Goal: Task Accomplishment & Management: Complete application form

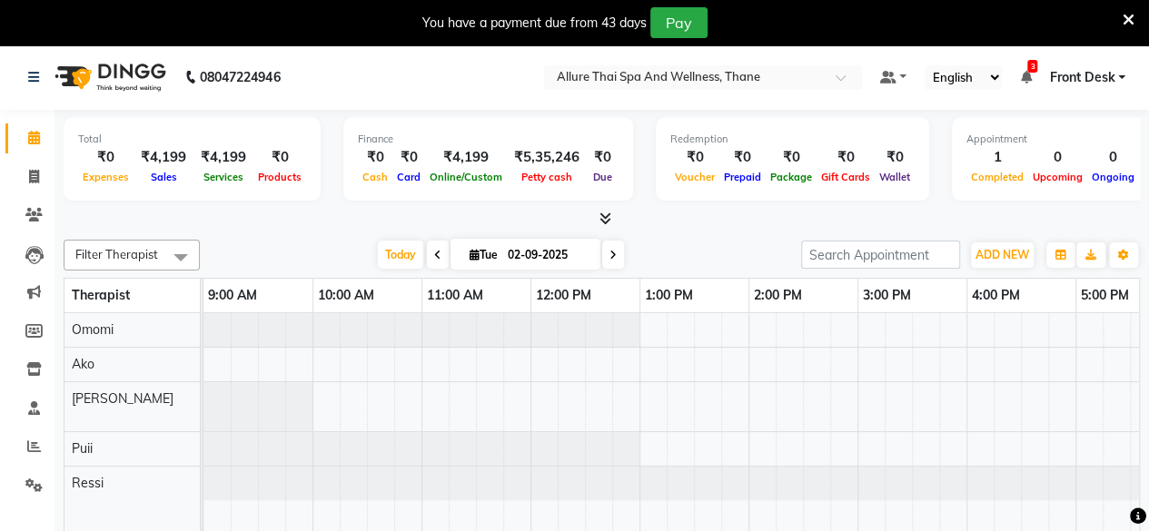
scroll to position [0, 642]
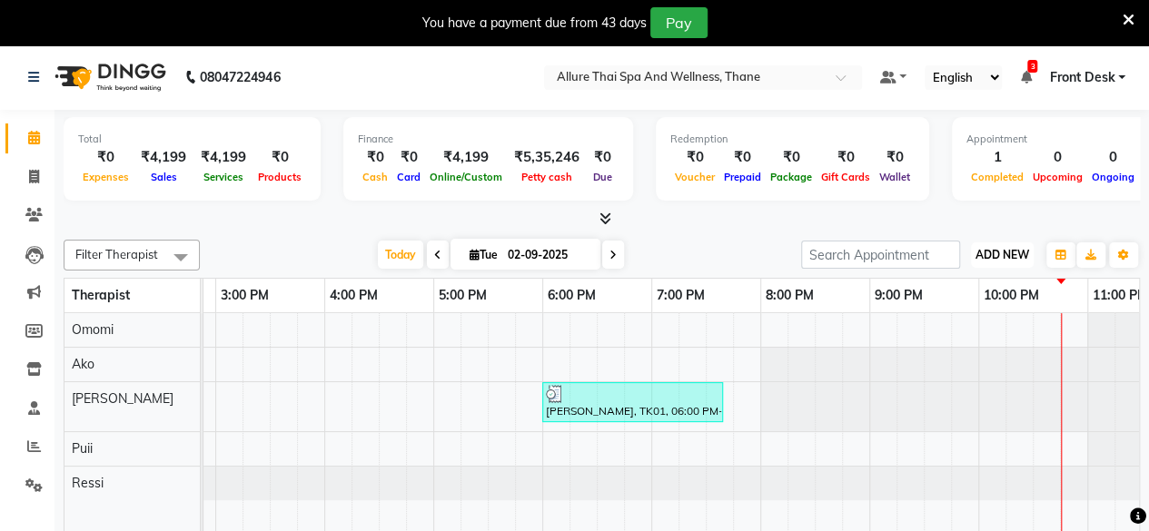
click at [1024, 257] on span "ADD NEW" at bounding box center [1002, 255] width 54 height 14
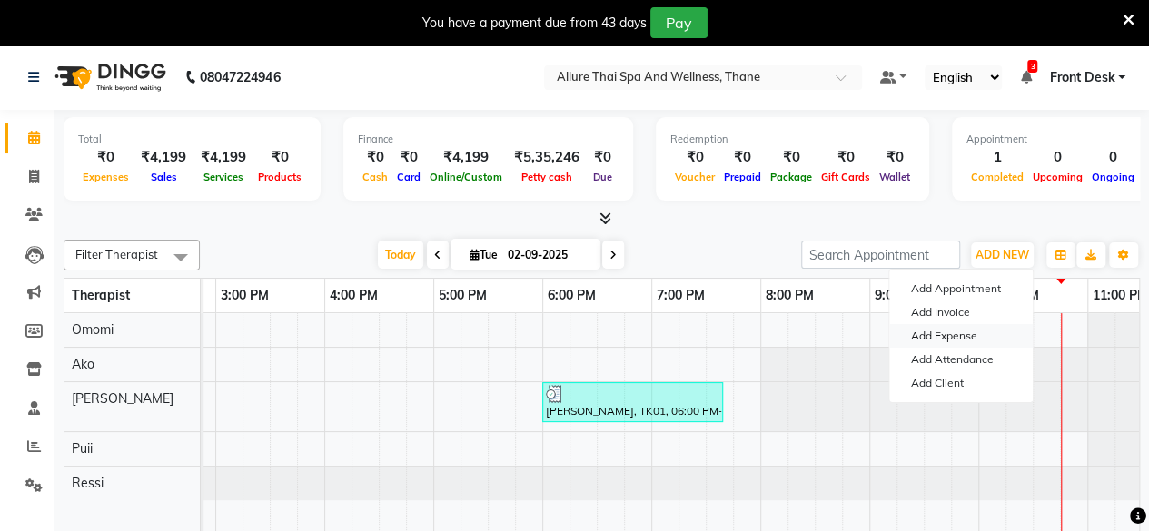
click at [974, 332] on link "Add Expense" at bounding box center [960, 336] width 143 height 24
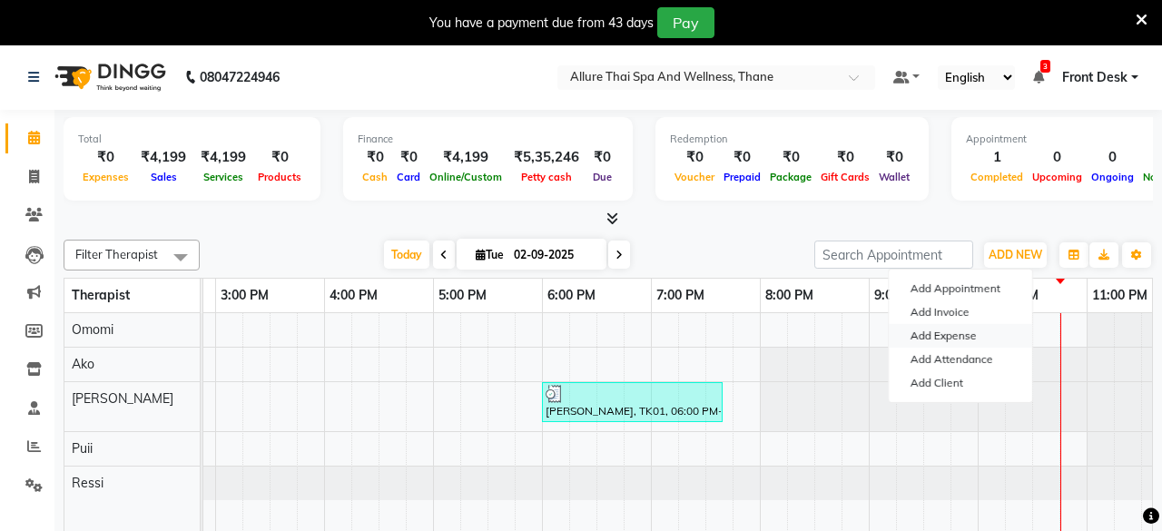
select select "1"
select select "7729"
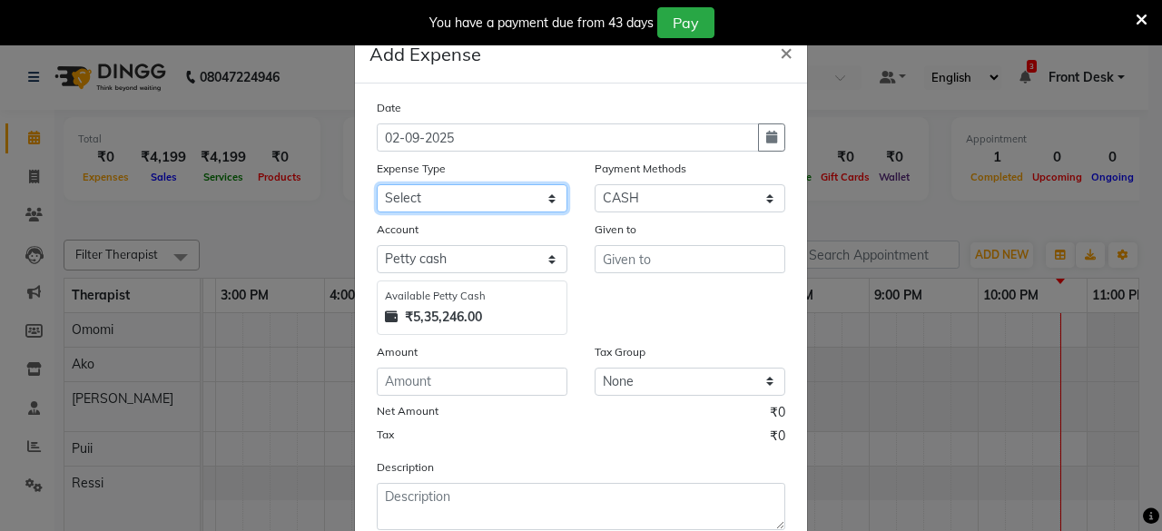
click at [487, 193] on select "Select Advance Salary Advertising and Marketing Expenses Bank charges Car maint…" at bounding box center [472, 198] width 191 height 28
select select "19827"
click at [377, 184] on select "Select Advance Salary Advertising and Marketing Expenses Bank charges Car maint…" at bounding box center [472, 198] width 191 height 28
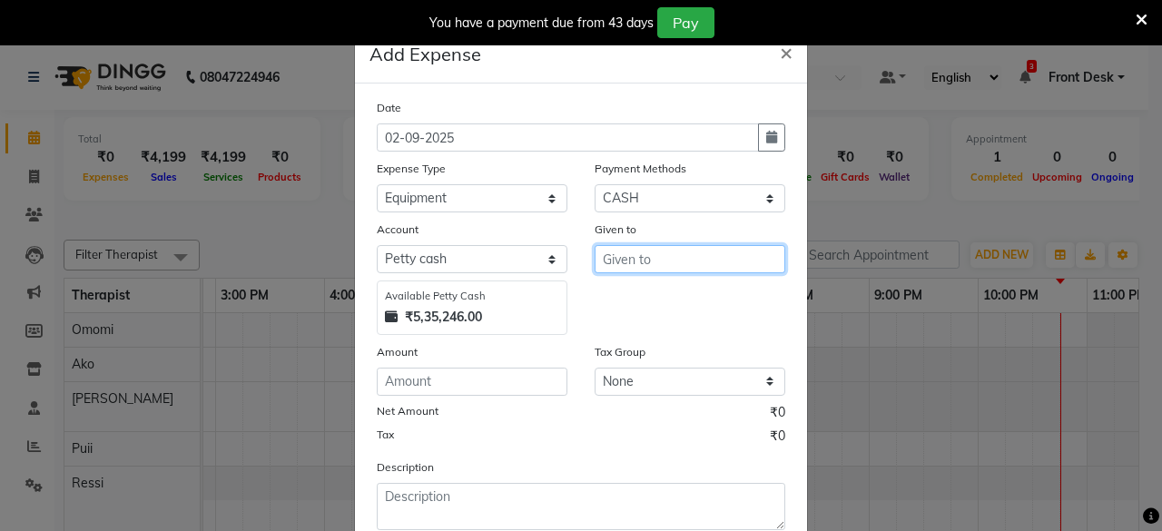
click at [628, 245] on input "text" at bounding box center [690, 259] width 191 height 28
type input "Uniform"
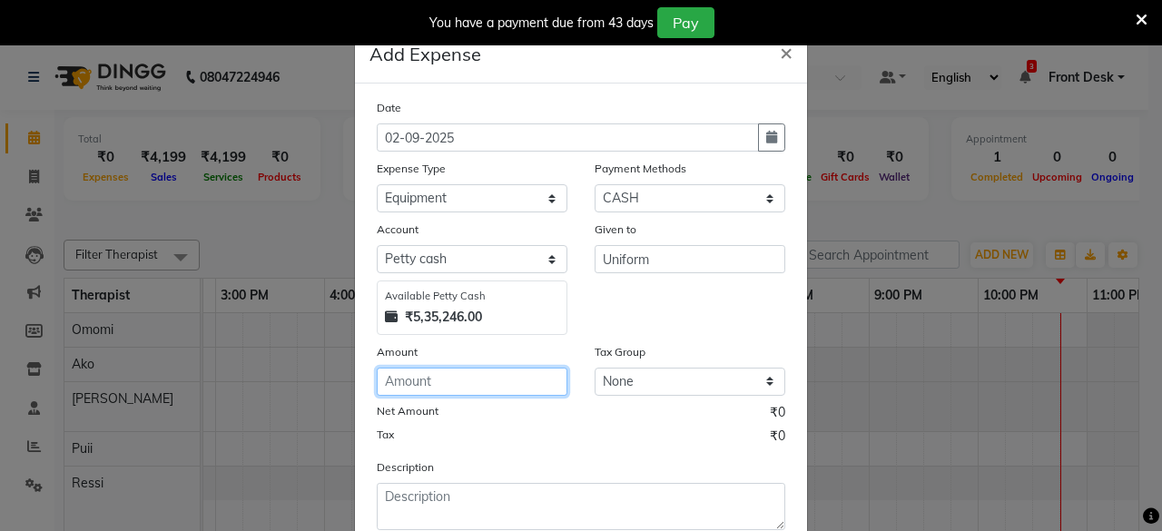
click at [474, 384] on input "number" at bounding box center [472, 382] width 191 height 28
type input "2900"
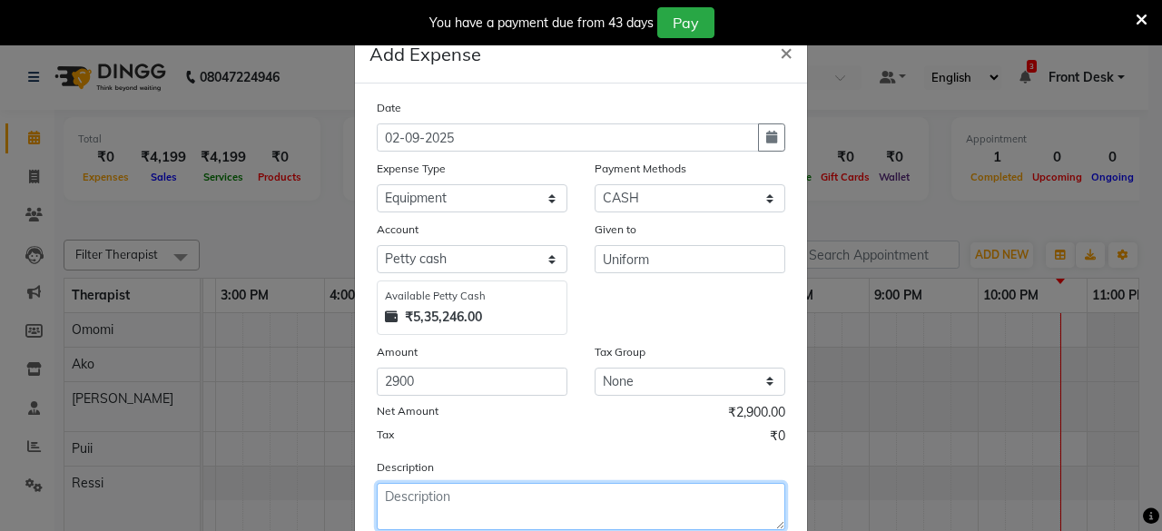
click at [420, 515] on textarea at bounding box center [581, 506] width 409 height 47
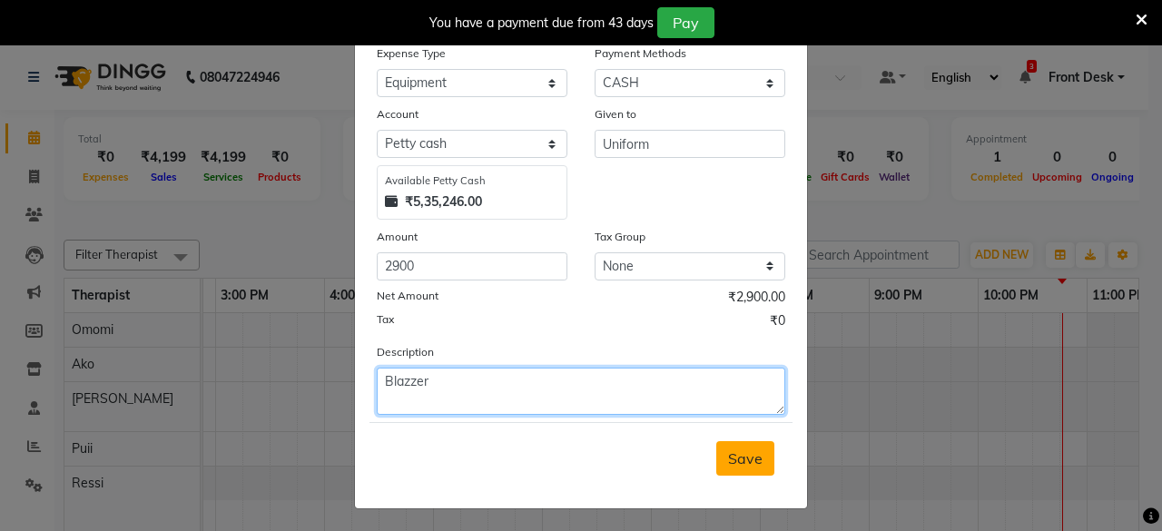
type textarea "Blazzer"
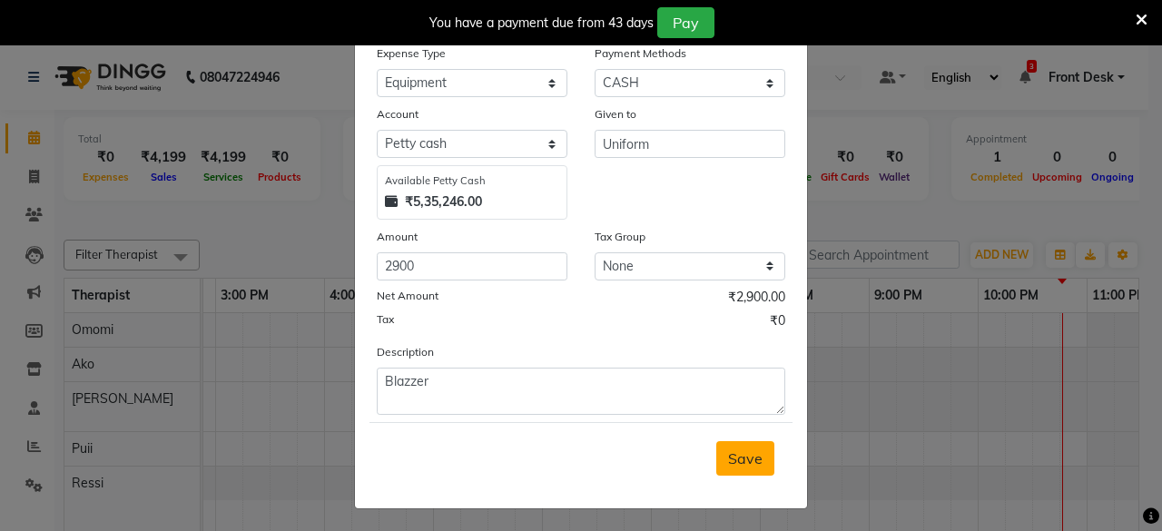
click at [728, 450] on span "Save" at bounding box center [745, 459] width 35 height 18
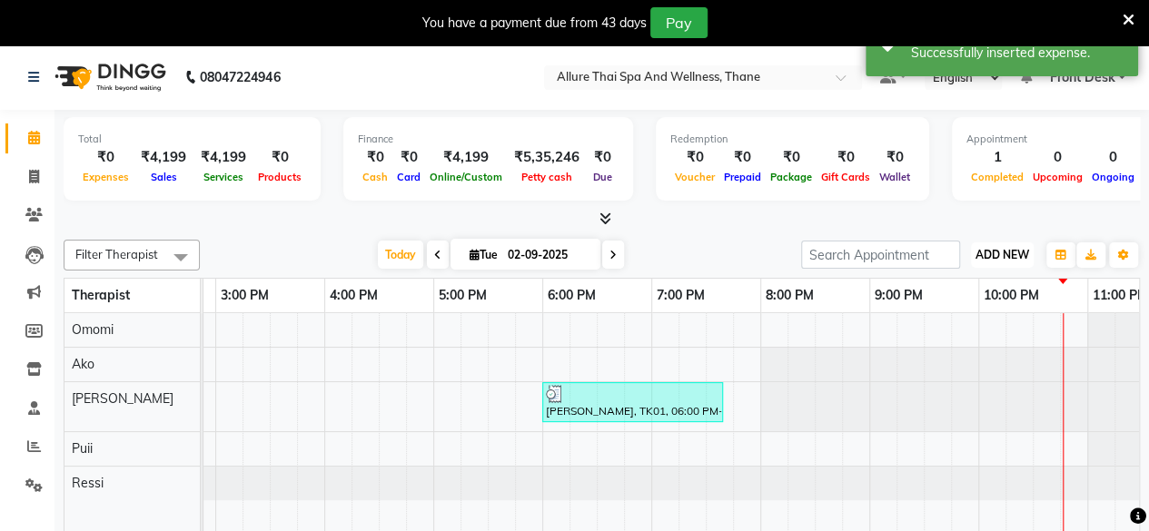
click at [1024, 244] on button "ADD NEW Toggle Dropdown" at bounding box center [1002, 254] width 63 height 25
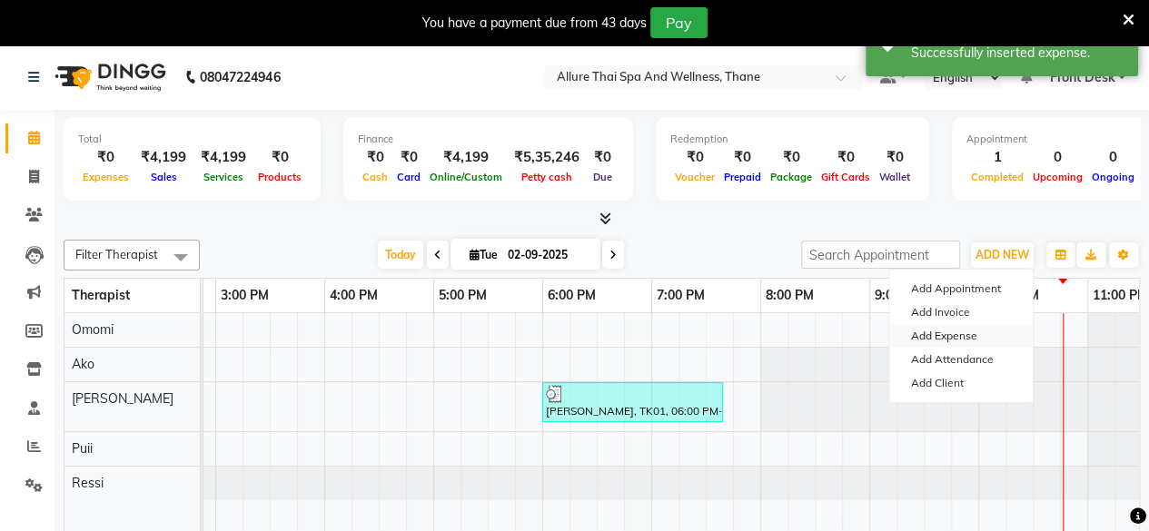
click at [935, 331] on link "Add Expense" at bounding box center [960, 336] width 143 height 24
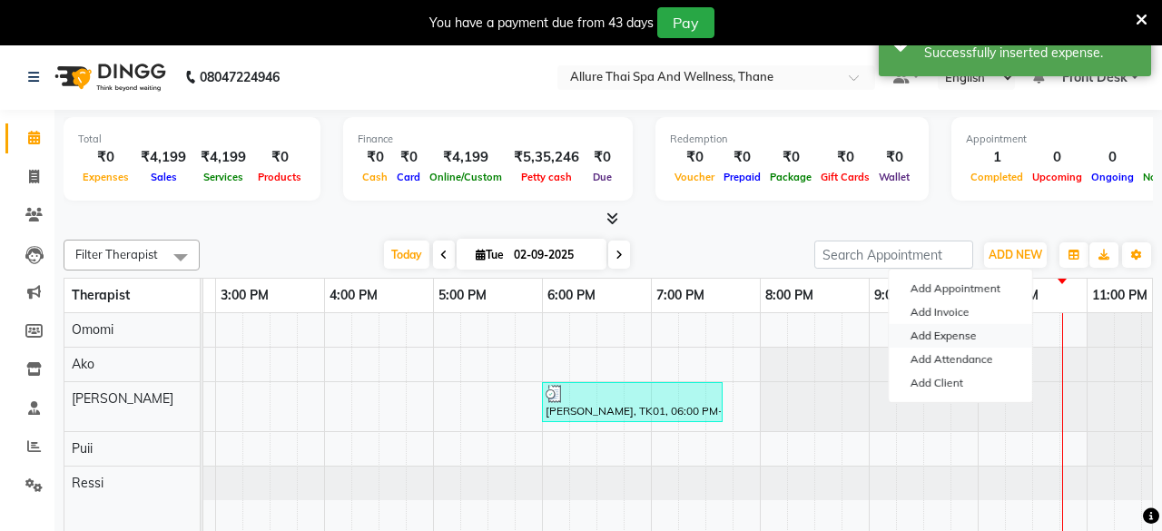
select select "1"
select select "7729"
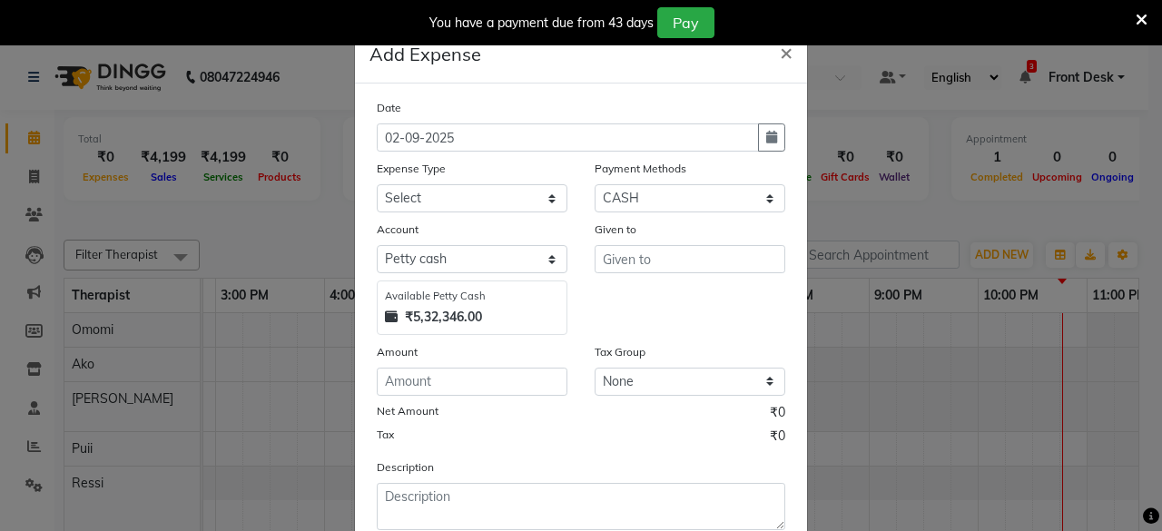
drag, startPoint x: 449, startPoint y: 222, endPoint x: 440, endPoint y: 211, distance: 14.9
click at [440, 211] on div "Date [DATE] Expense Type Select Advance Salary Advertising and Marketing Expens…" at bounding box center [581, 314] width 409 height 432
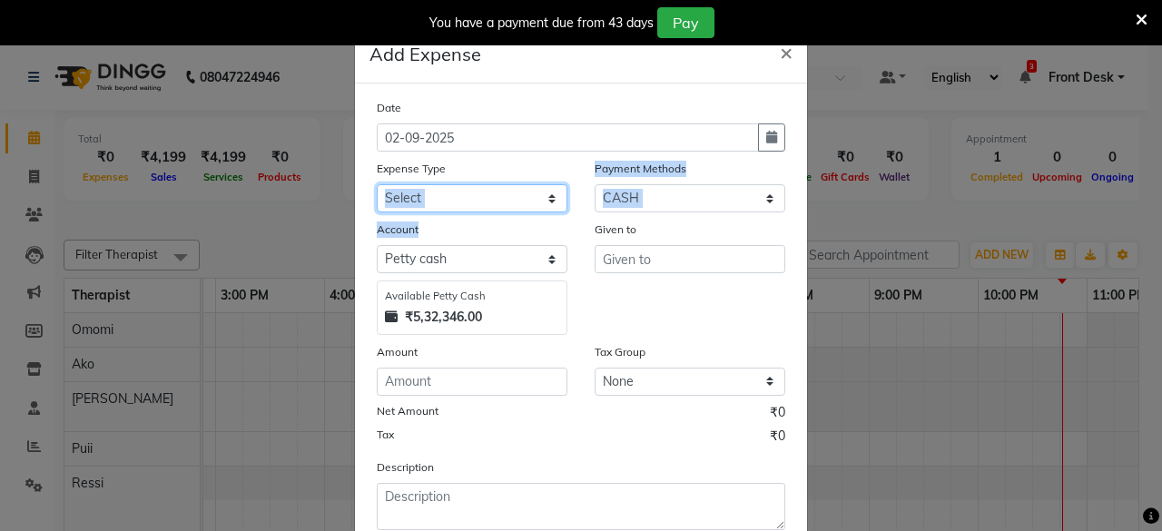
click at [440, 211] on select "Select Advance Salary Advertising and Marketing Expenses Bank charges Car maint…" at bounding box center [472, 198] width 191 height 28
select select "19829"
click at [377, 184] on select "Select Advance Salary Advertising and Marketing Expenses Bank charges Car maint…" at bounding box center [472, 198] width 191 height 28
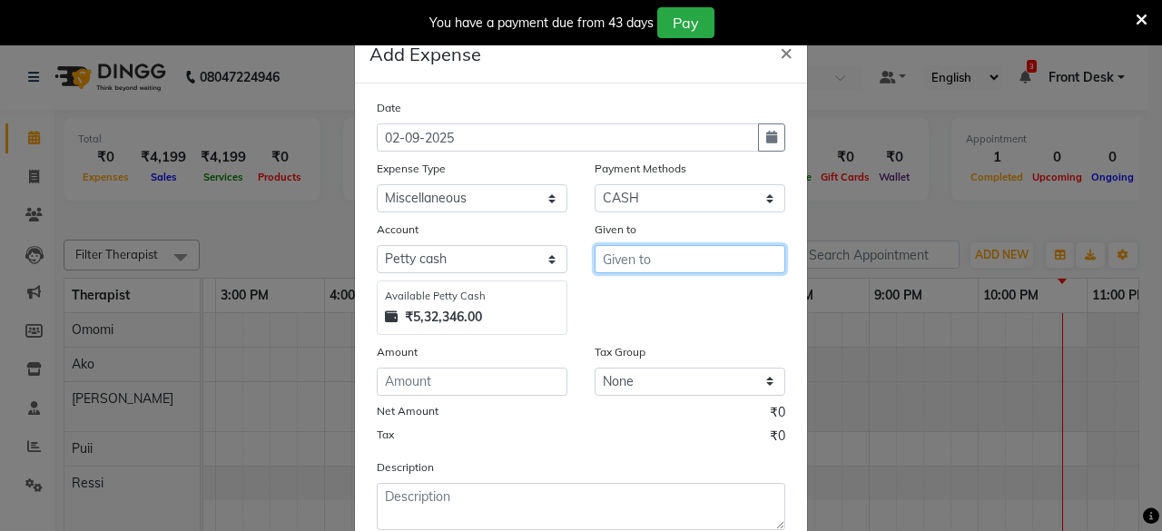
click at [620, 271] on input "text" at bounding box center [690, 259] width 191 height 28
type input "Flowers"
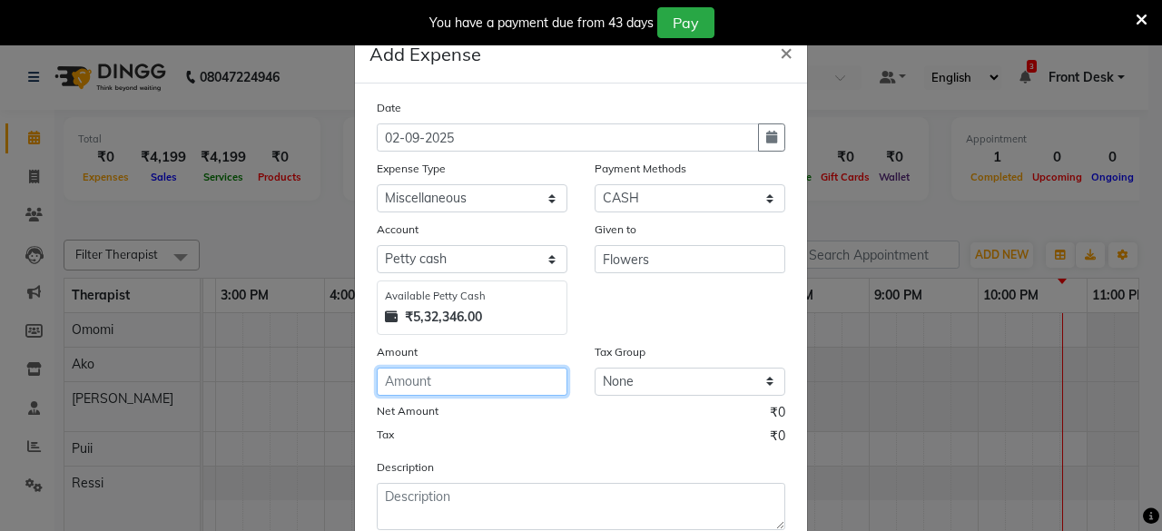
click at [482, 393] on input "number" at bounding box center [472, 382] width 191 height 28
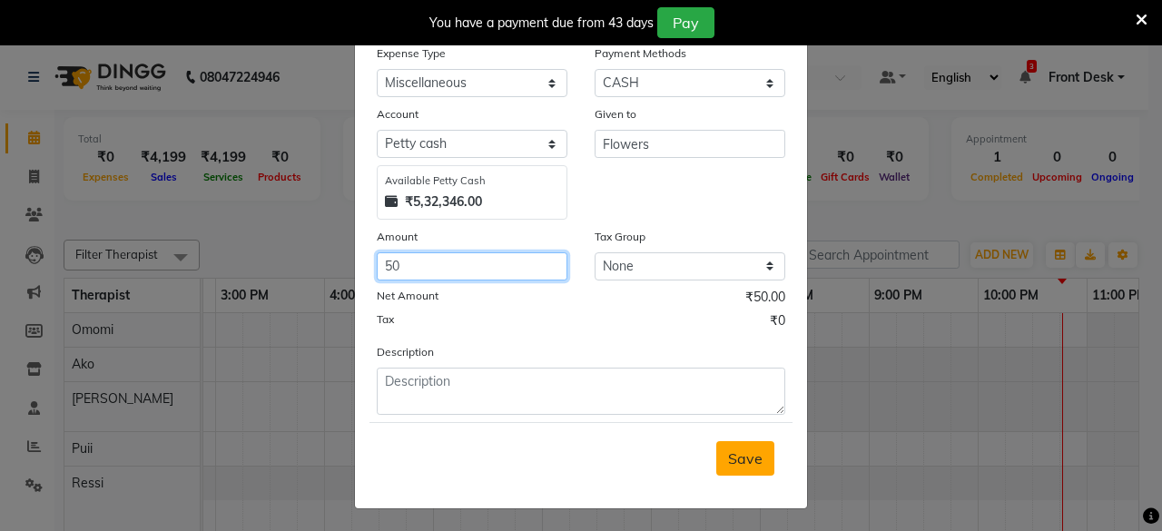
type input "50"
click at [745, 450] on span "Save" at bounding box center [745, 459] width 35 height 18
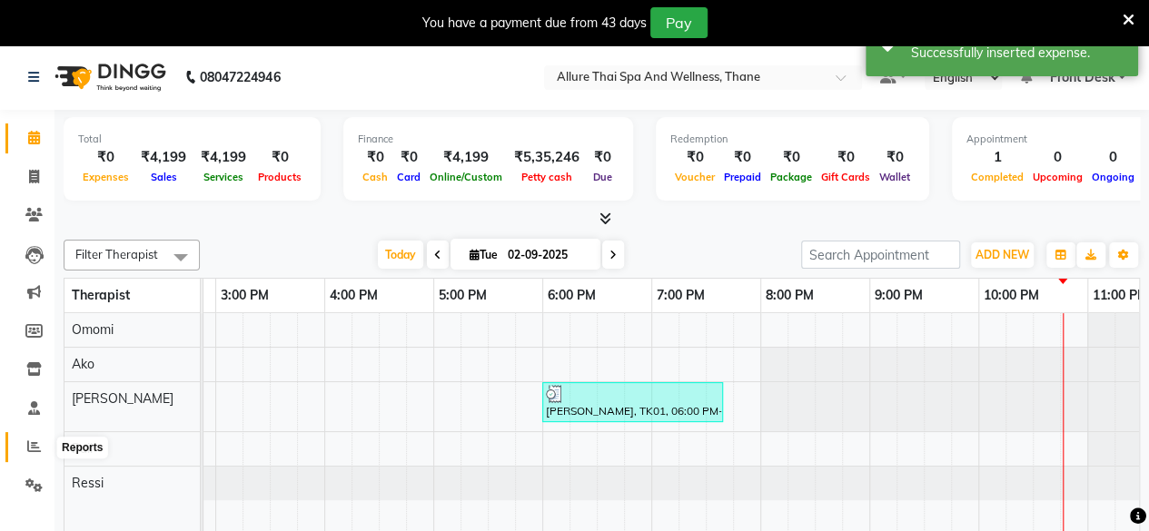
click at [18, 447] on span at bounding box center [34, 447] width 32 height 21
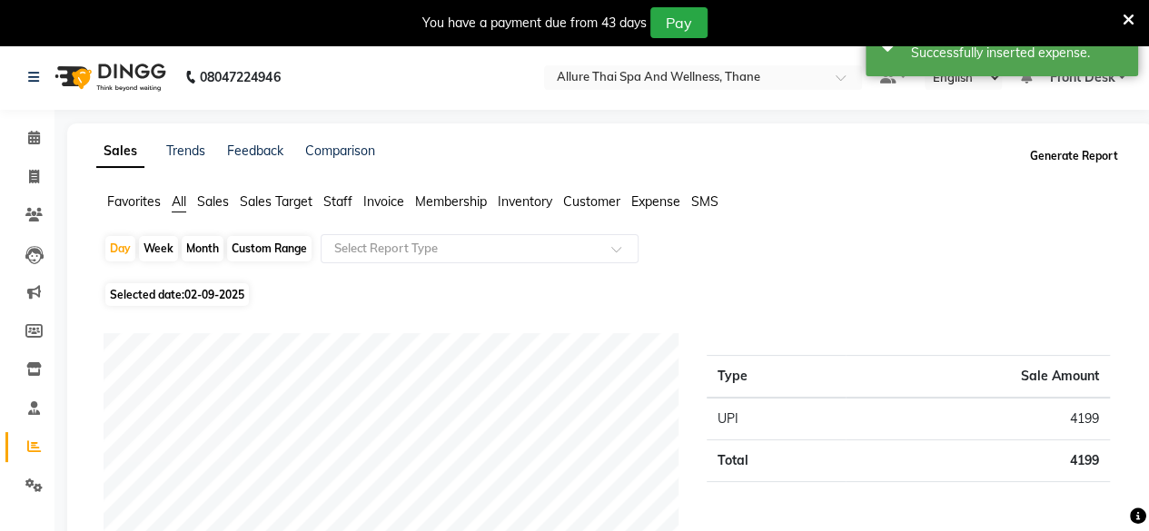
click at [1088, 164] on button "Generate Report" at bounding box center [1073, 155] width 97 height 25
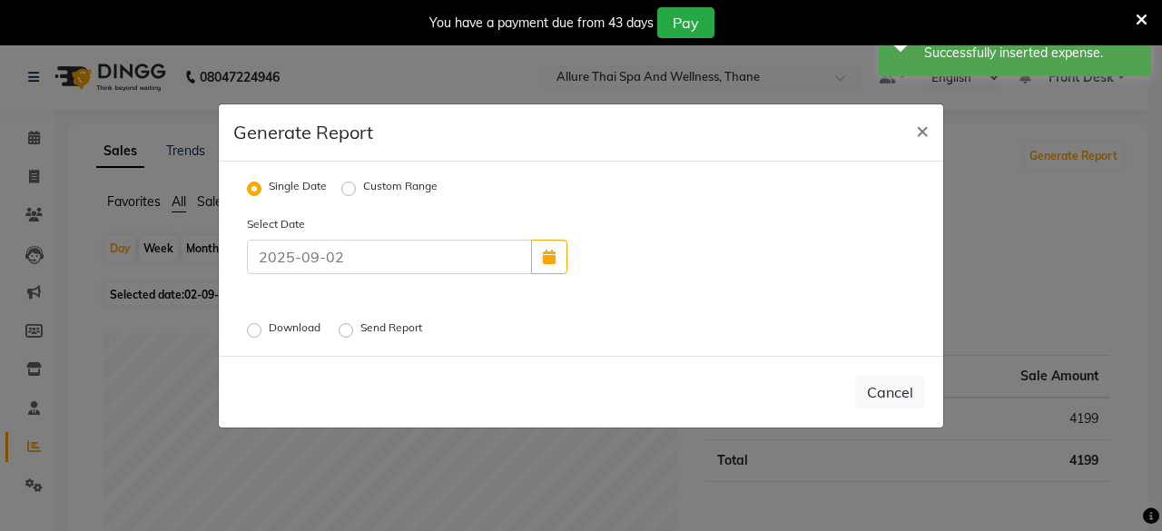
click at [269, 331] on label "Download" at bounding box center [296, 331] width 55 height 22
click at [256, 331] on input "Download" at bounding box center [257, 329] width 13 height 13
radio input "true"
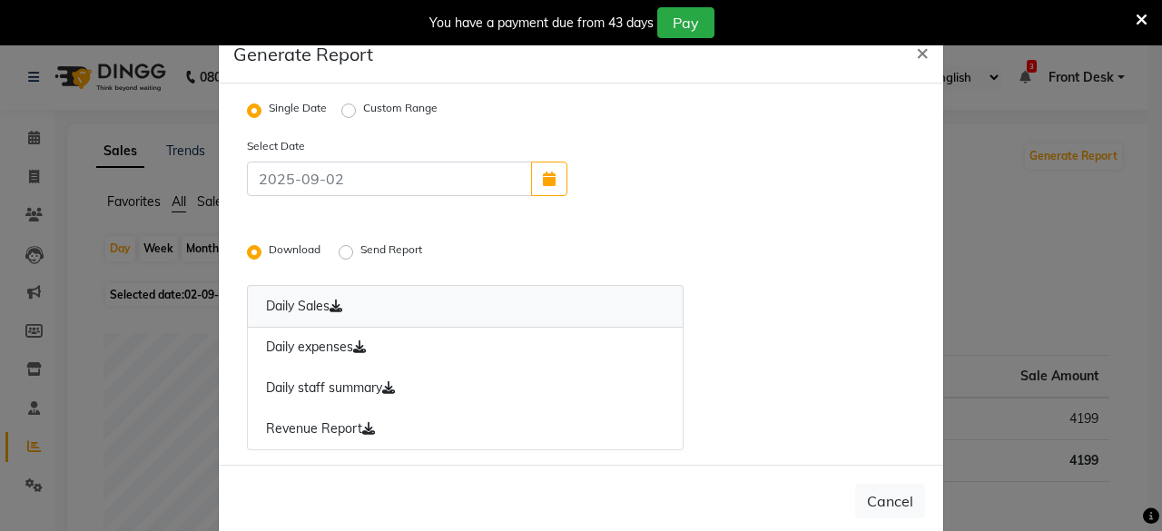
click at [291, 301] on link "Daily Sales" at bounding box center [465, 306] width 437 height 43
